Goal: Task Accomplishment & Management: Manage account settings

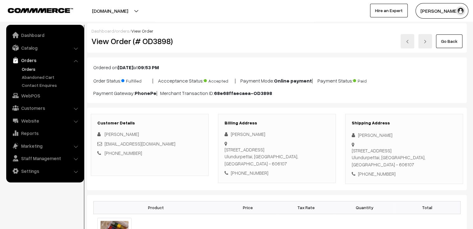
click at [445, 39] on link "Go Back" at bounding box center [449, 42] width 26 height 14
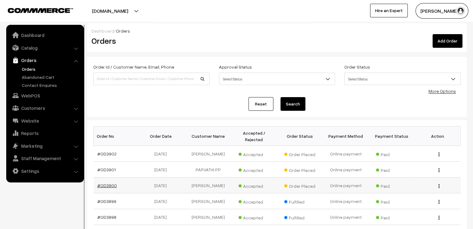
click at [102, 183] on link "#OD3900" at bounding box center [107, 185] width 20 height 5
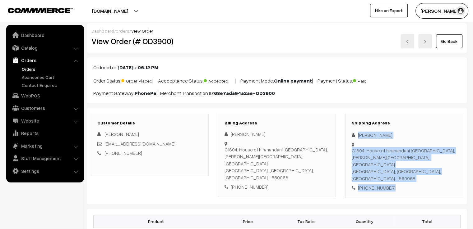
drag, startPoint x: 357, startPoint y: 133, endPoint x: 396, endPoint y: 175, distance: 57.2
click at [396, 175] on div "Shipping Address Ruchi Tiwari C1804, House of hiranandani Queensgate, Akshaya N…" at bounding box center [404, 156] width 118 height 84
click at [460, 38] on link "Go Back" at bounding box center [449, 42] width 26 height 14
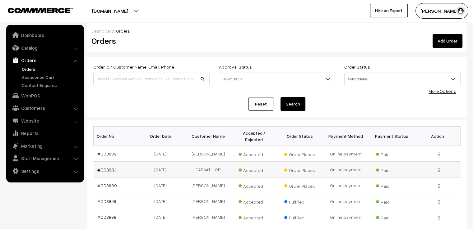
click at [106, 167] on link "#OD3901" at bounding box center [106, 169] width 18 height 5
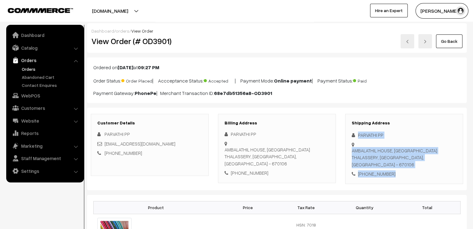
drag, startPoint x: 358, startPoint y: 133, endPoint x: 400, endPoint y: 166, distance: 52.5
click at [400, 166] on div "Shipping Address PARVATHI PP AMBALATHIL HOUSE, PO DHARMADAM THALASSERY, Kerala,…" at bounding box center [404, 149] width 118 height 70
click at [450, 43] on link "Go Back" at bounding box center [449, 42] width 26 height 14
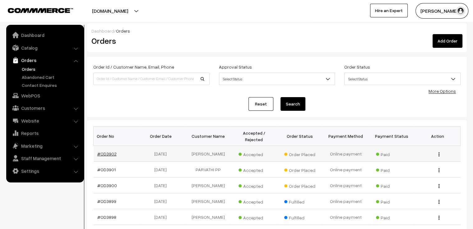
click at [107, 151] on link "#OD3902" at bounding box center [106, 153] width 19 height 5
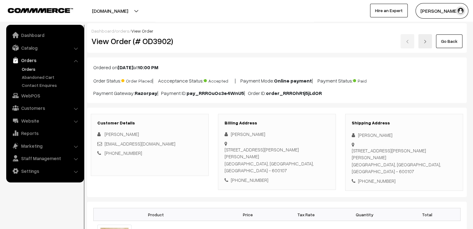
click at [356, 133] on icon at bounding box center [355, 135] width 6 height 5
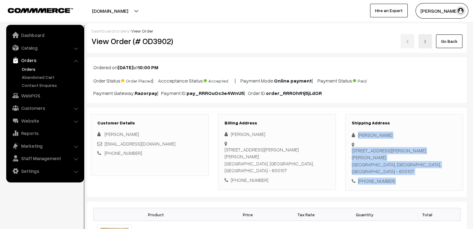
drag, startPoint x: 356, startPoint y: 133, endPoint x: 428, endPoint y: 170, distance: 80.5
click at [426, 171] on div "Shipping Address [PERSON_NAME] [STREET_ADDRESS][PERSON_NAME][PERSON_NAME] [PHON…" at bounding box center [404, 152] width 118 height 77
copy div "[PERSON_NAME] [STREET_ADDRESS][PERSON_NAME][PERSON_NAME] [PHONE_NUMBER]"
